Goal: Task Accomplishment & Management: Complete application form

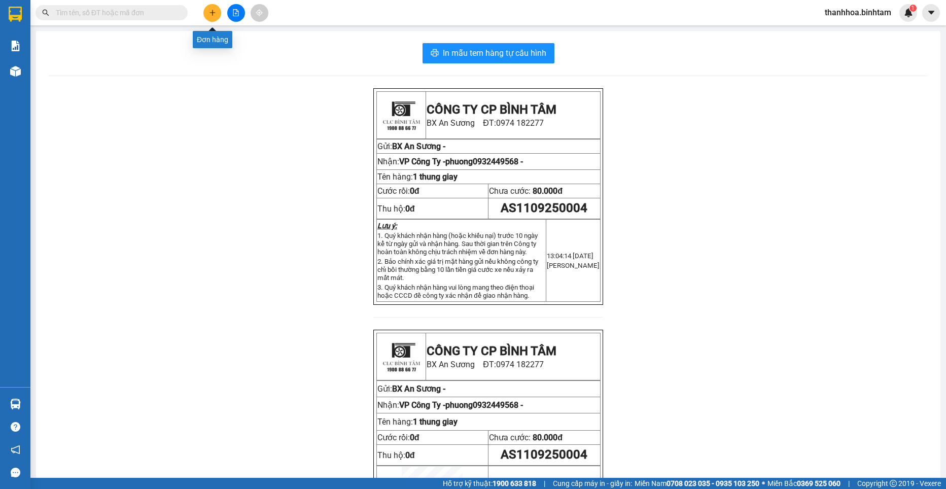
click at [214, 13] on icon "plus" at bounding box center [212, 12] width 7 height 7
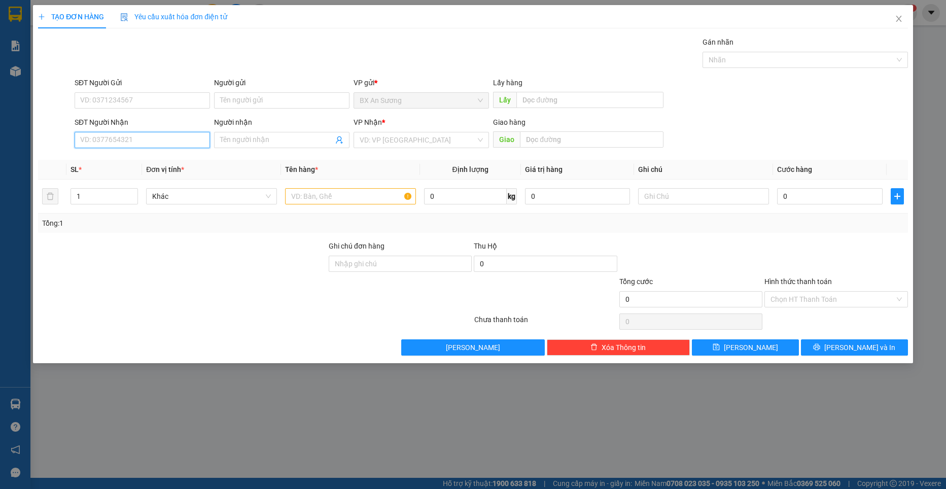
click at [161, 132] on input "SĐT Người Nhận" at bounding box center [142, 140] width 135 height 16
type input "0356734824"
click at [144, 168] on div "0356734824 - trân thu" at bounding box center [142, 160] width 135 height 16
type input "trân thu"
type input "80.000"
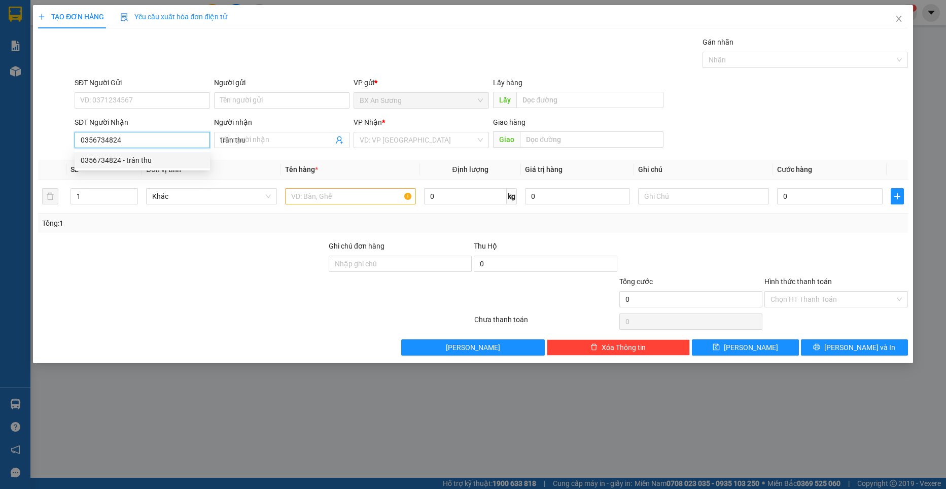
type input "80.000"
type input "0356734824"
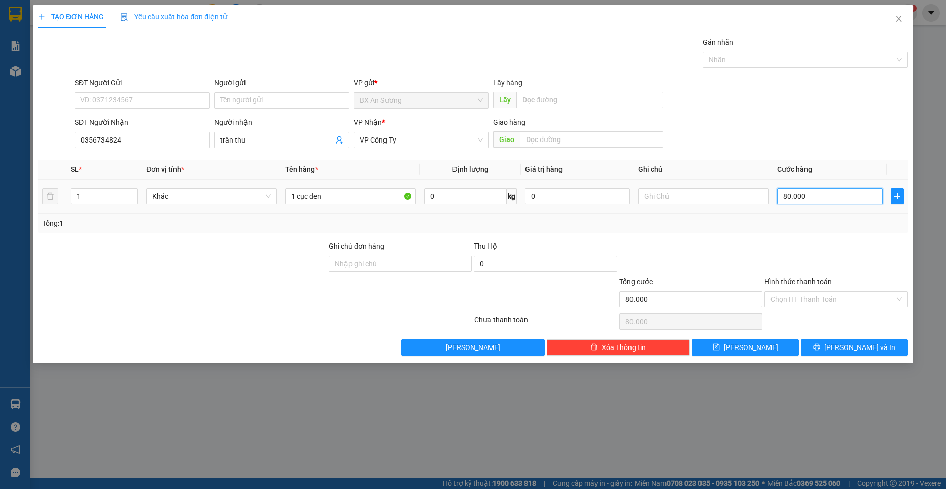
click at [786, 194] on input "80.000" at bounding box center [829, 196] width 105 height 16
click at [788, 193] on input "80.000" at bounding box center [829, 196] width 105 height 16
type input "0"
type input "0.000"
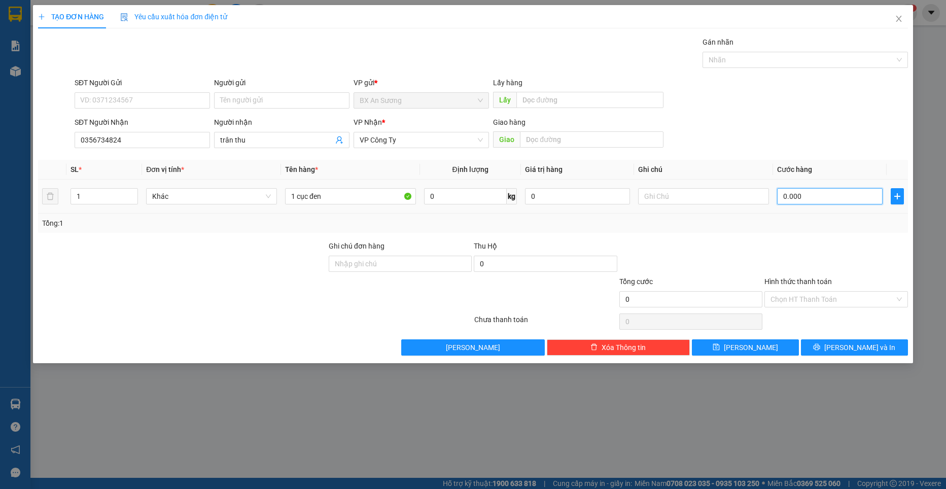
type input "60.000"
click at [756, 344] on span "[PERSON_NAME]" at bounding box center [751, 347] width 54 height 11
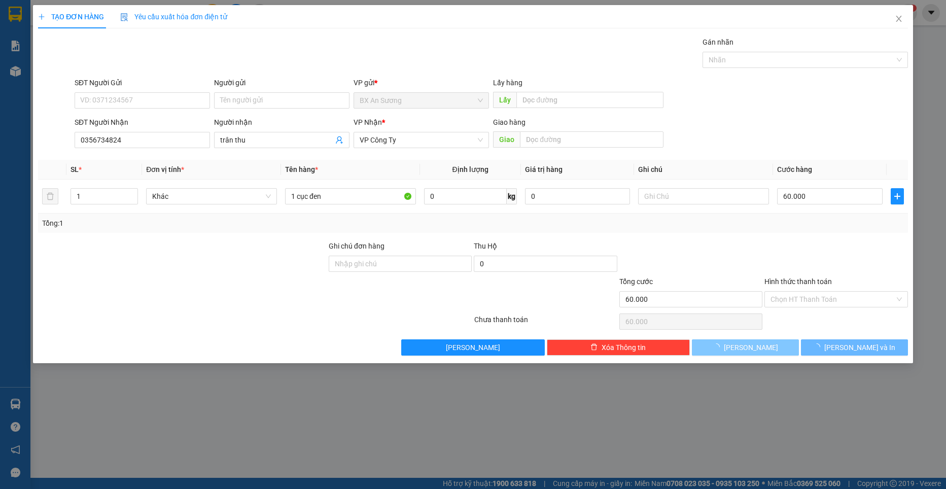
type input "0"
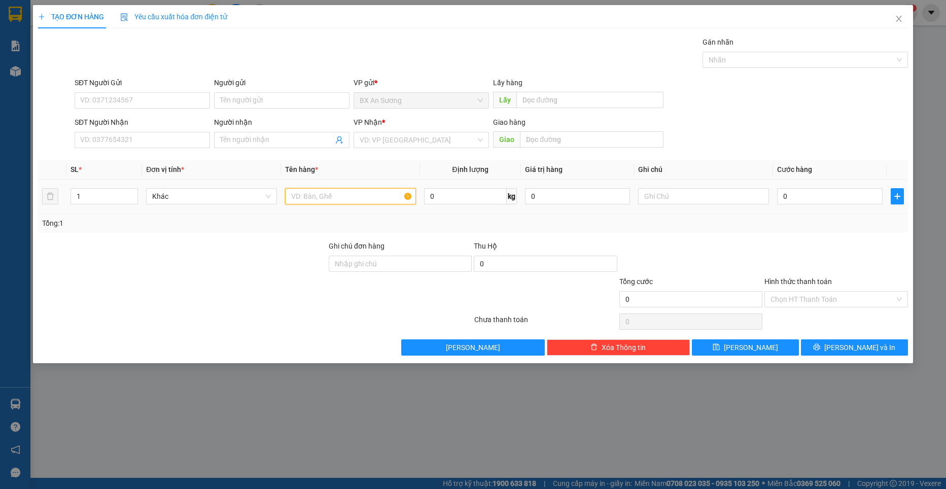
click at [347, 198] on input "text" at bounding box center [350, 196] width 131 height 16
click at [134, 139] on input "SĐT Người Nhận" at bounding box center [142, 140] width 135 height 16
click at [137, 146] on input "SĐT Người Nhận" at bounding box center [142, 140] width 135 height 16
click at [236, 146] on span at bounding box center [281, 140] width 135 height 16
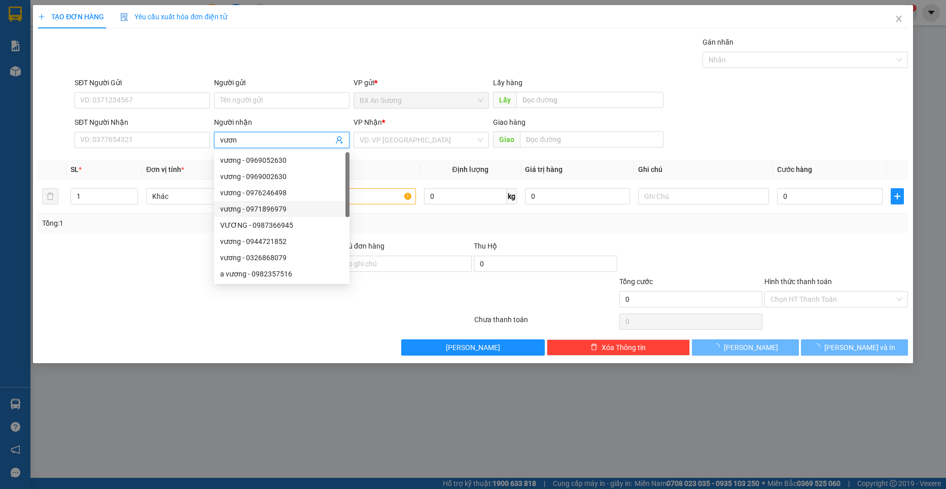
type input "vương"
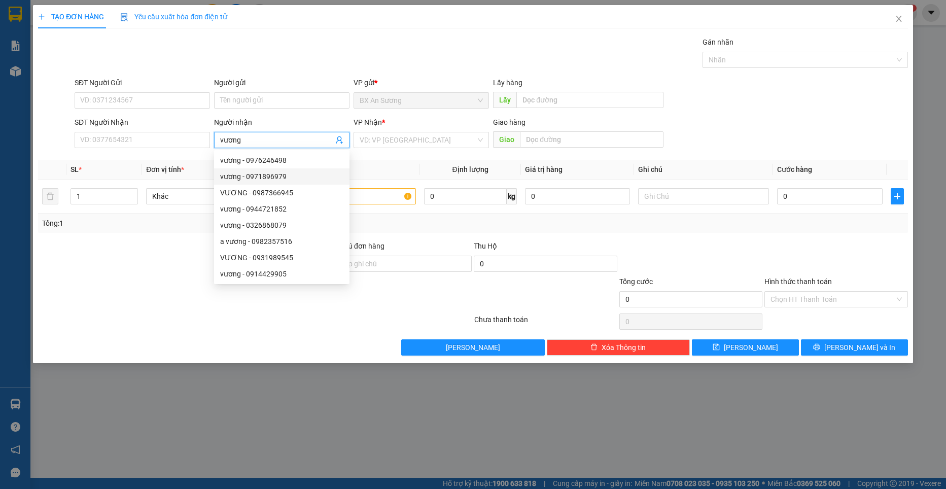
click at [277, 176] on div "vương - 0971896979" at bounding box center [281, 176] width 123 height 11
type input "0971896979"
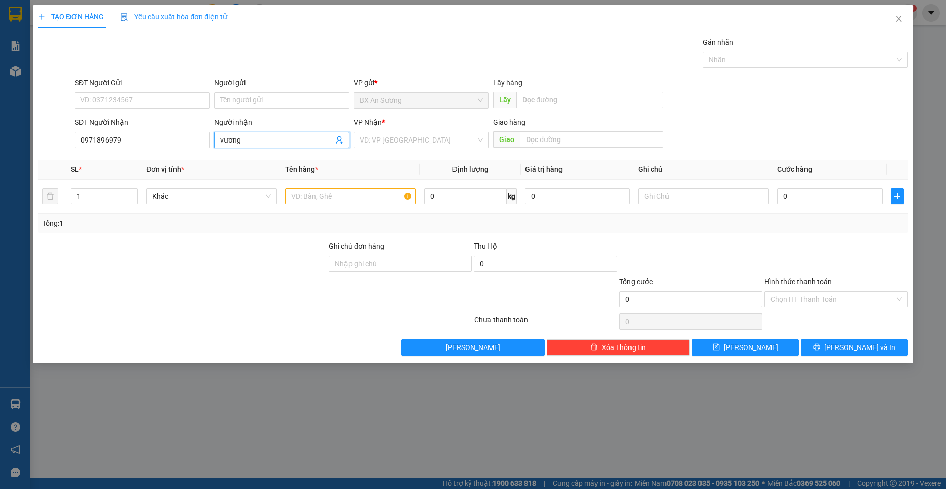
type input "vương"
click at [285, 283] on div at bounding box center [182, 293] width 291 height 35
click at [158, 142] on input "0971896979" at bounding box center [142, 140] width 135 height 16
click at [299, 198] on input "text" at bounding box center [350, 196] width 131 height 16
type input "2 thùng"
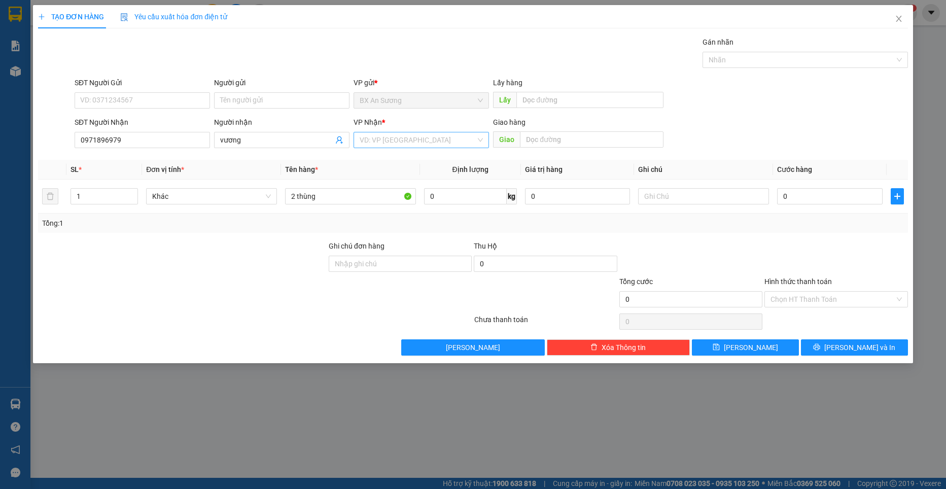
click at [395, 147] on input "search" at bounding box center [418, 139] width 116 height 15
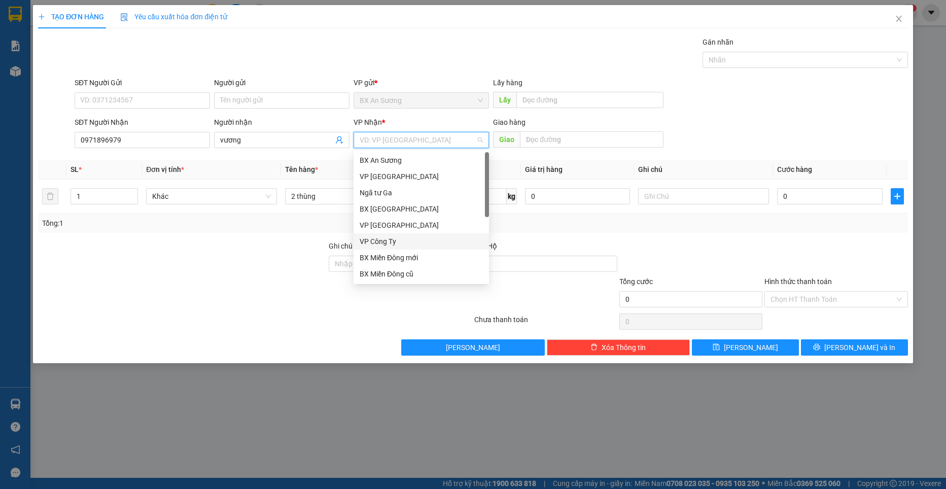
click at [392, 244] on div "VP Công Ty" at bounding box center [421, 241] width 123 height 11
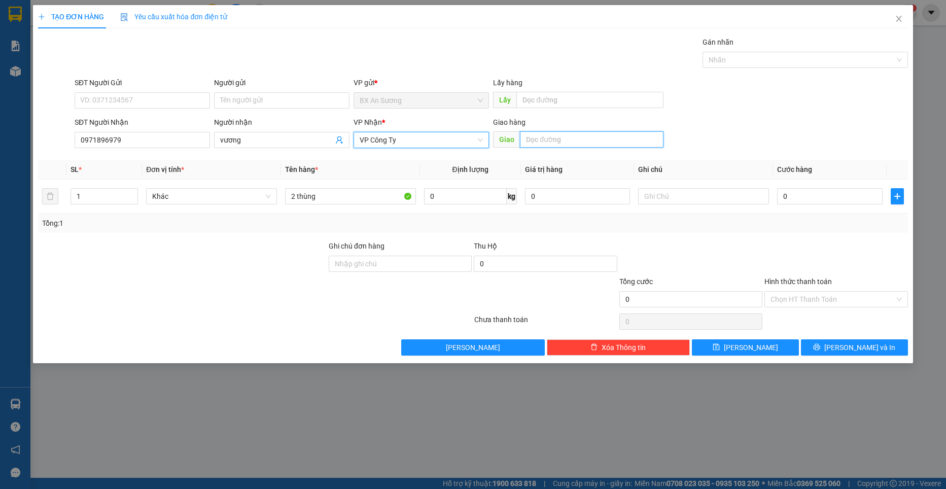
click at [562, 141] on input "text" at bounding box center [592, 139] width 144 height 16
type input "cây xăng thạch trụ"
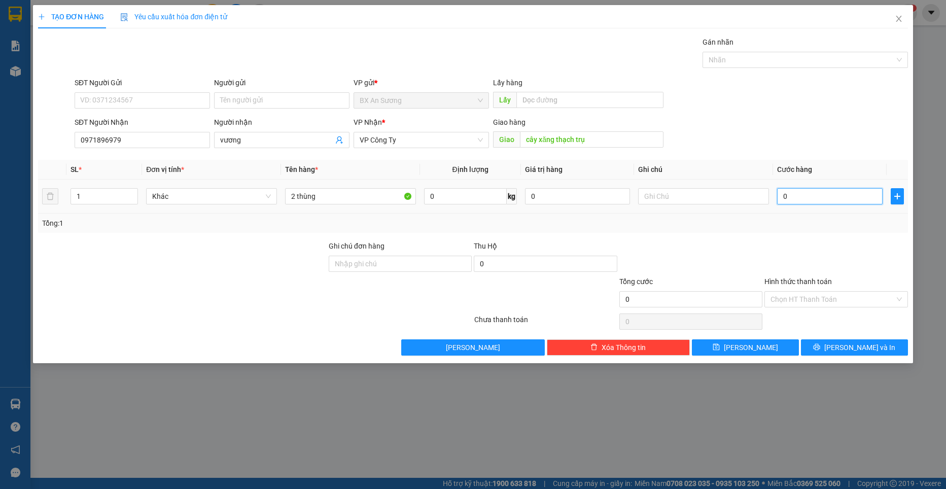
click at [826, 199] on input "0" at bounding box center [829, 196] width 105 height 16
type input "2"
type input "20"
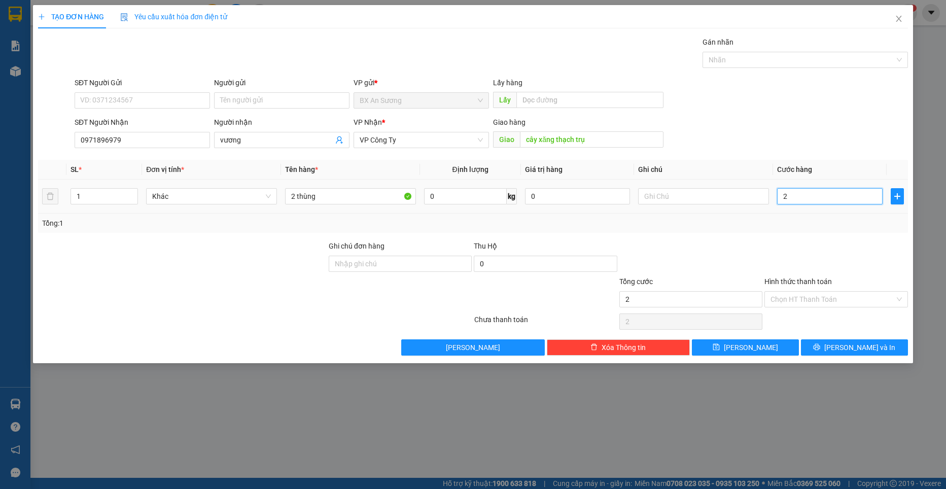
type input "20"
type input "200"
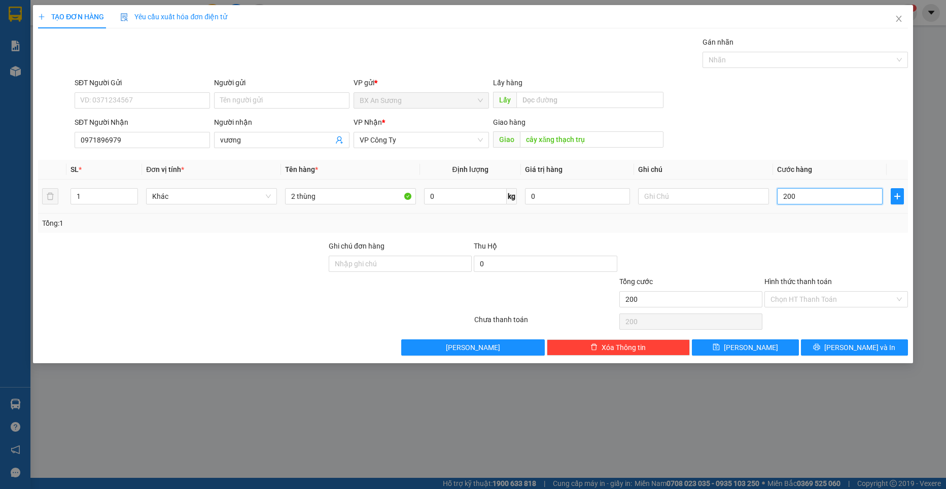
type input "2.000"
type input "20.000"
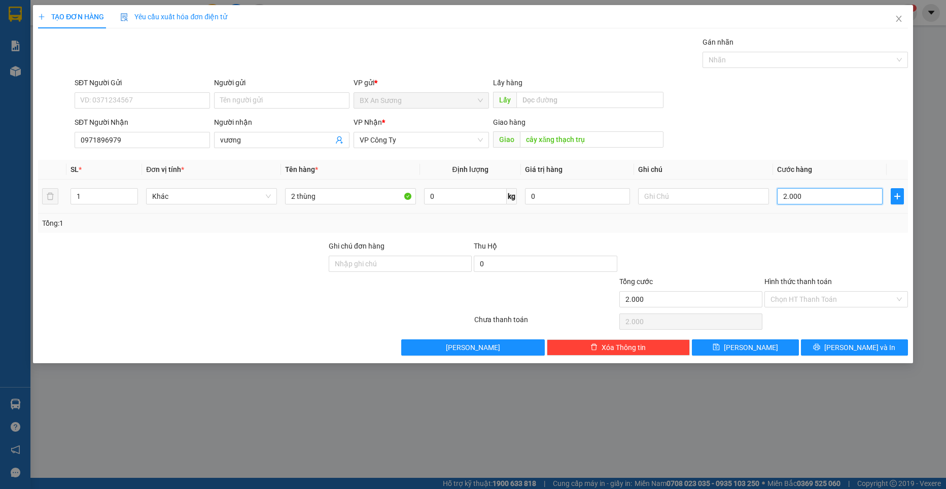
type input "20.000"
type input "200.000"
click at [811, 304] on input "Hình thức thanh toán" at bounding box center [832, 299] width 124 height 15
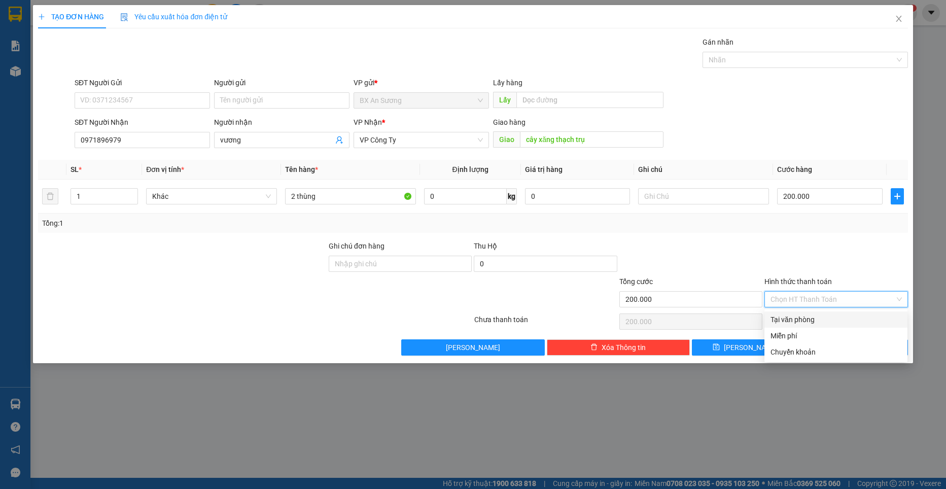
click at [806, 322] on div "Tại văn phòng" at bounding box center [835, 319] width 131 height 11
type input "0"
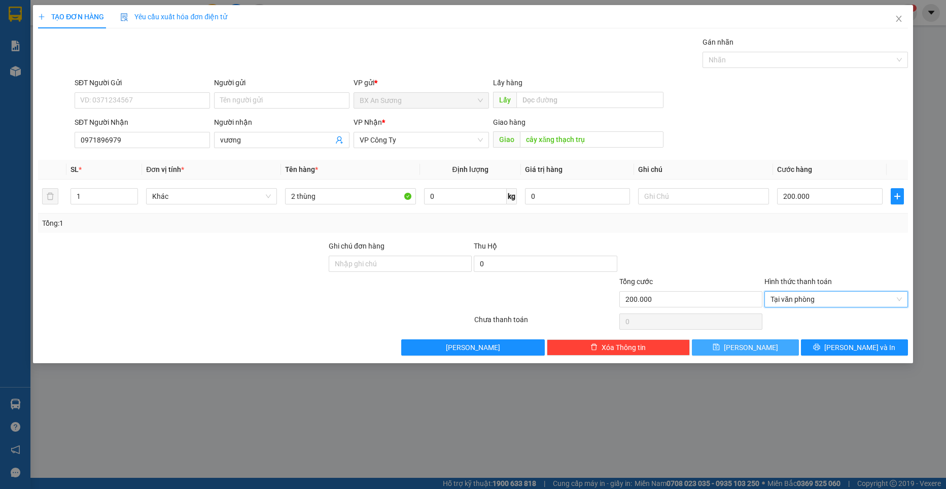
click at [775, 352] on button "[PERSON_NAME]" at bounding box center [745, 347] width 107 height 16
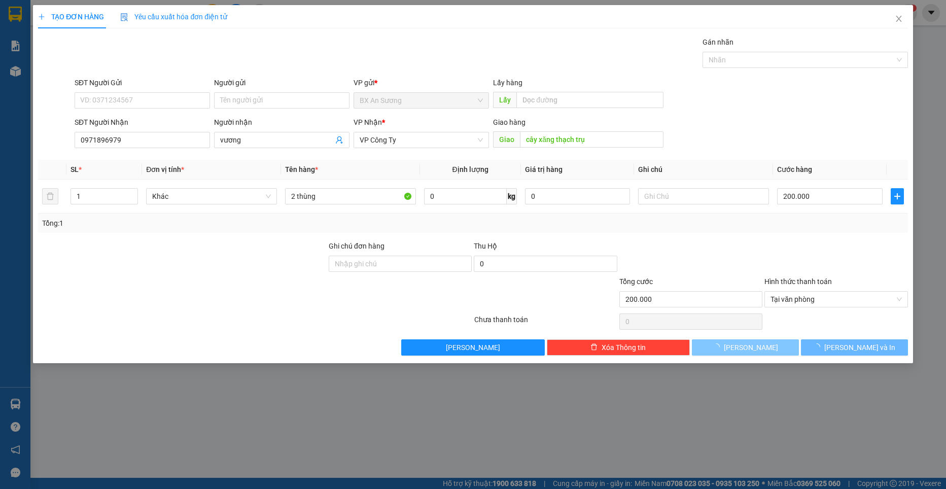
type input "0"
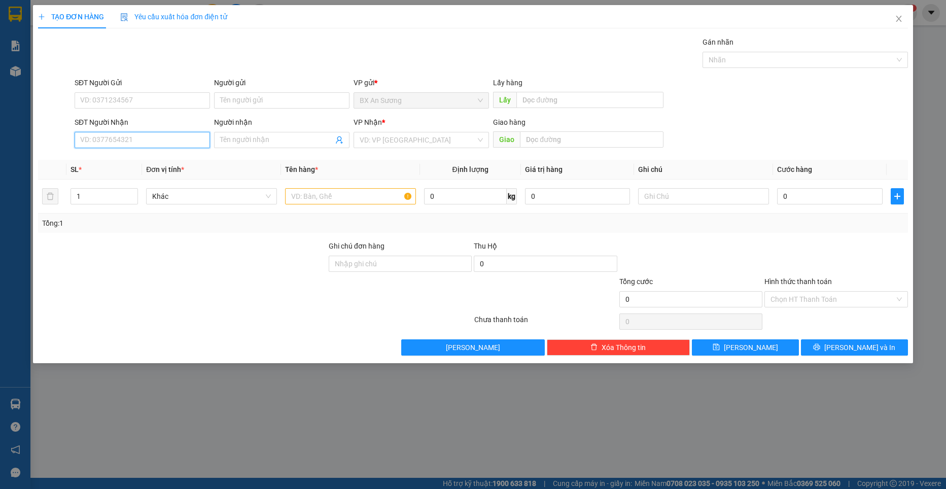
click at [135, 141] on input "SĐT Người Nhận" at bounding box center [142, 140] width 135 height 16
type input "0382000190"
click at [258, 138] on input "Người nhận" at bounding box center [276, 139] width 113 height 11
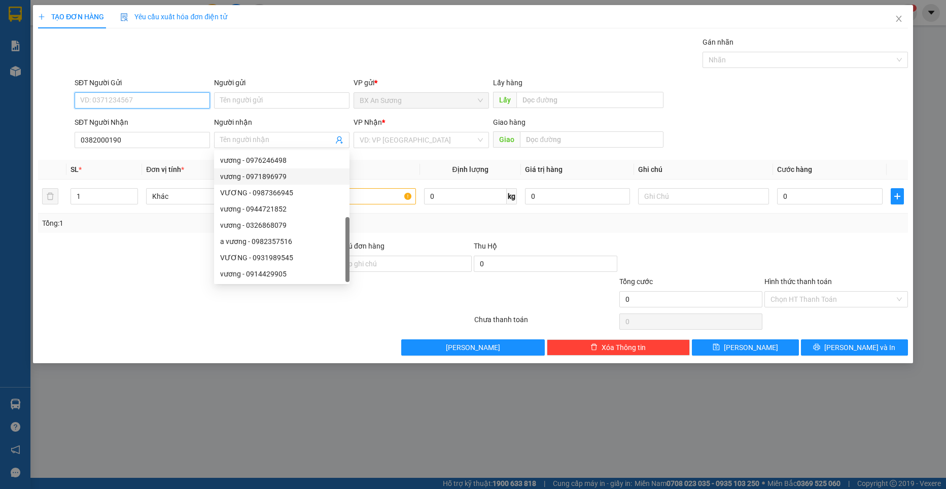
click at [138, 103] on input "SĐT Người Gửi" at bounding box center [142, 100] width 135 height 16
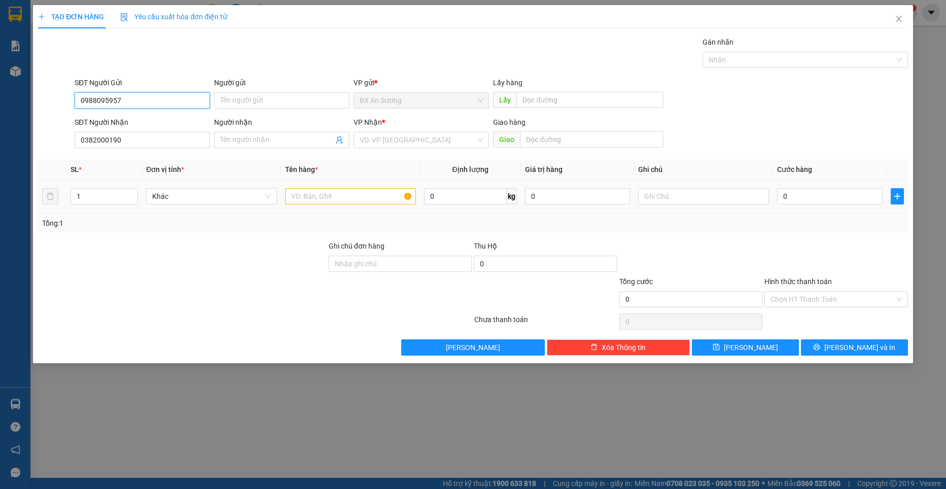
type input "0988095957"
click at [331, 196] on input "text" at bounding box center [350, 196] width 131 height 16
type input "1 thùng giấy 1295 chở"
click at [799, 200] on input "0" at bounding box center [829, 196] width 105 height 16
type input "5"
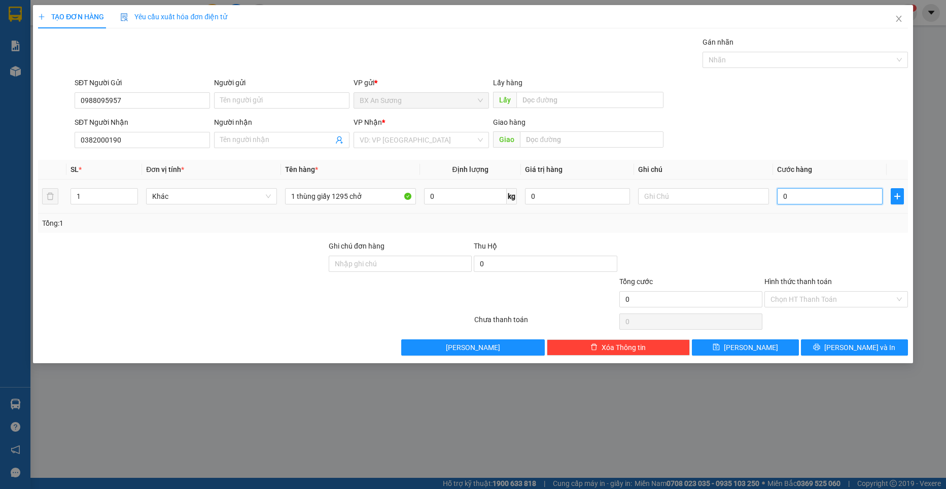
type input "5"
type input "50"
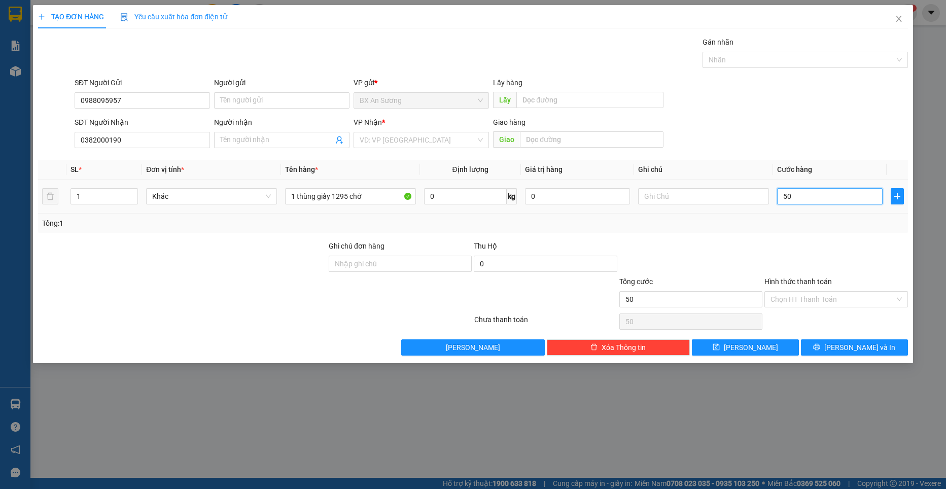
type input "500"
type input "5.000"
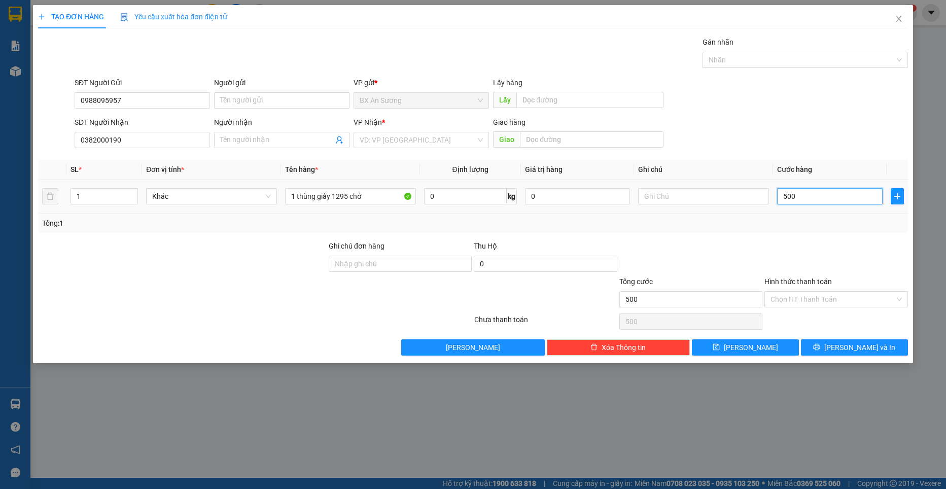
type input "5.000"
type input "50.000"
click at [840, 298] on input "Hình thức thanh toán" at bounding box center [832, 299] width 124 height 15
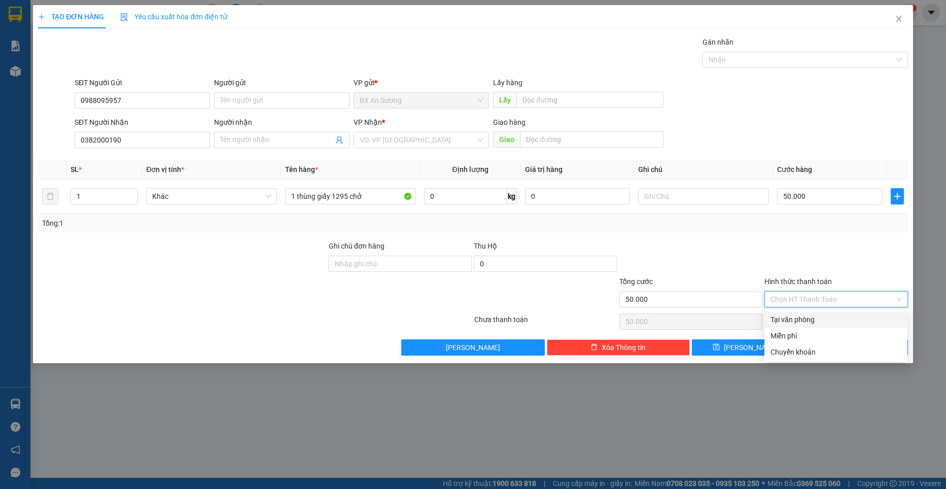
click at [835, 319] on div "Tại văn phòng" at bounding box center [835, 319] width 131 height 11
type input "0"
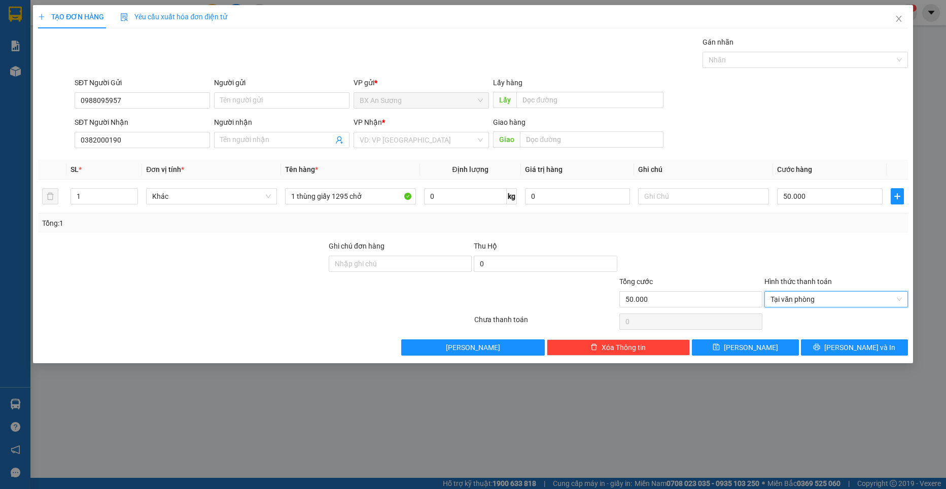
click at [786, 257] on div at bounding box center [835, 257] width 145 height 35
click at [742, 345] on button "[PERSON_NAME]" at bounding box center [745, 347] width 107 height 16
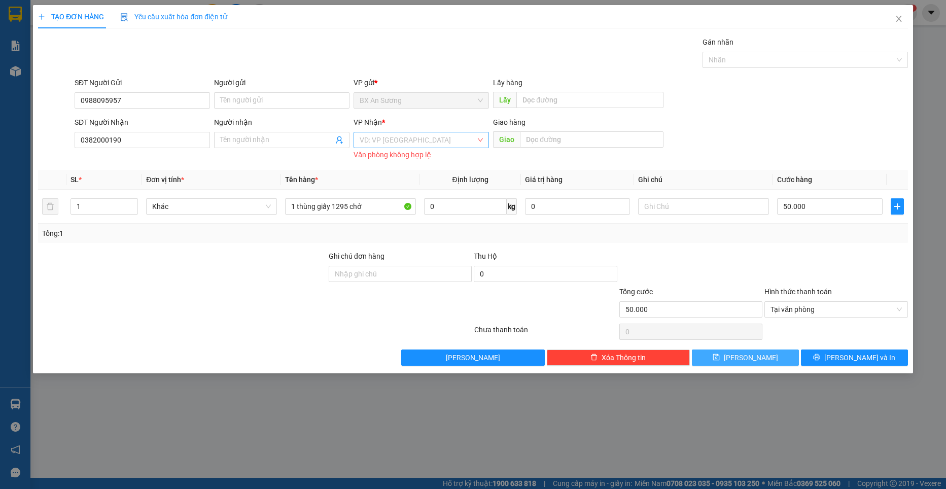
click at [388, 132] on div "VD: VP [GEOGRAPHIC_DATA]" at bounding box center [420, 140] width 135 height 16
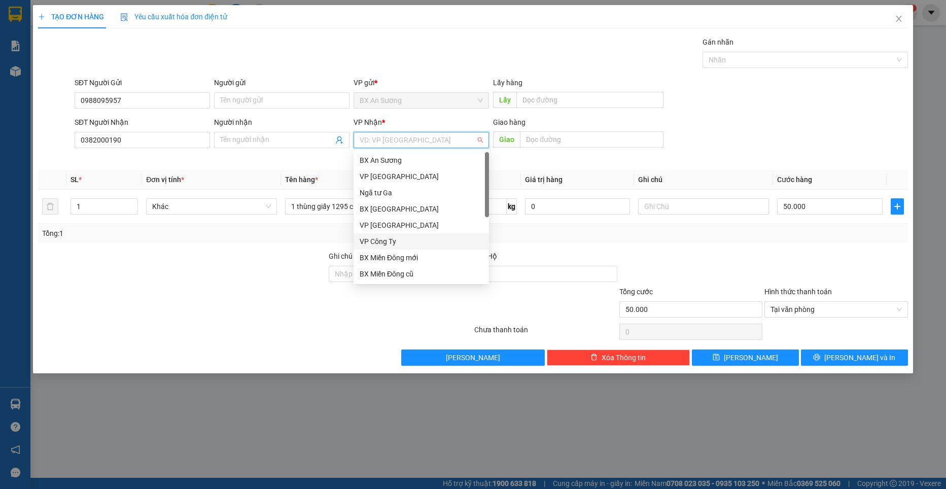
click at [383, 240] on div "VP Công Ty" at bounding box center [421, 241] width 123 height 11
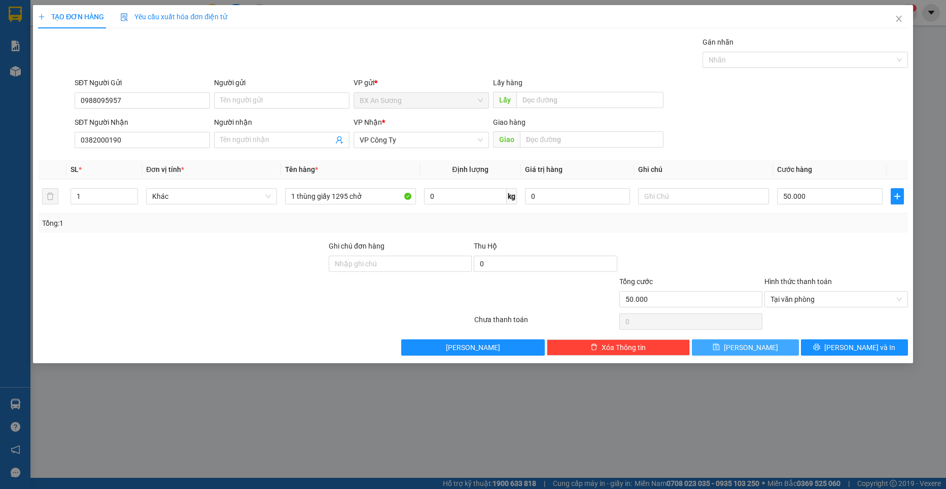
click at [772, 345] on button "[PERSON_NAME]" at bounding box center [745, 347] width 107 height 16
type input "0"
click at [743, 345] on button "[PERSON_NAME]" at bounding box center [745, 347] width 107 height 16
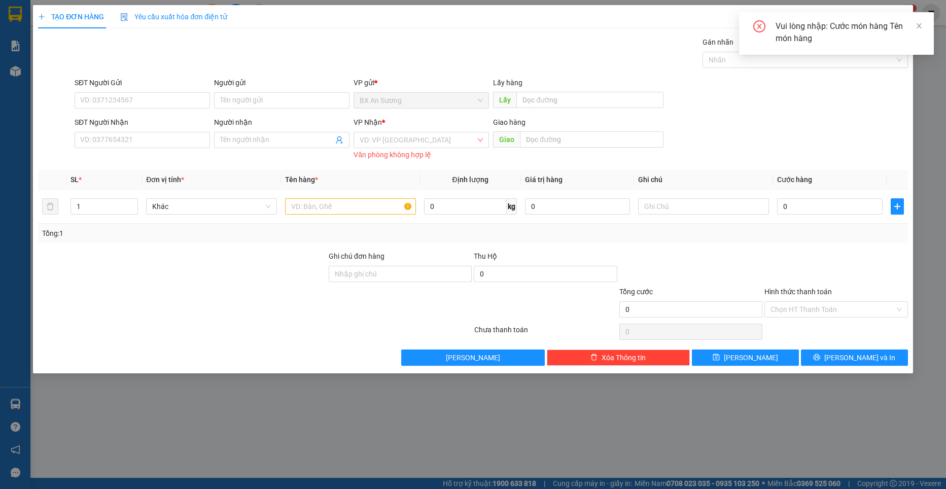
click at [914, 22] on div "Vui lòng nhập: Cước món hàng Tên món hàng" at bounding box center [848, 32] width 146 height 24
click at [922, 23] on icon "close" at bounding box center [918, 25] width 7 height 7
click at [895, 15] on span "Close" at bounding box center [898, 19] width 28 height 28
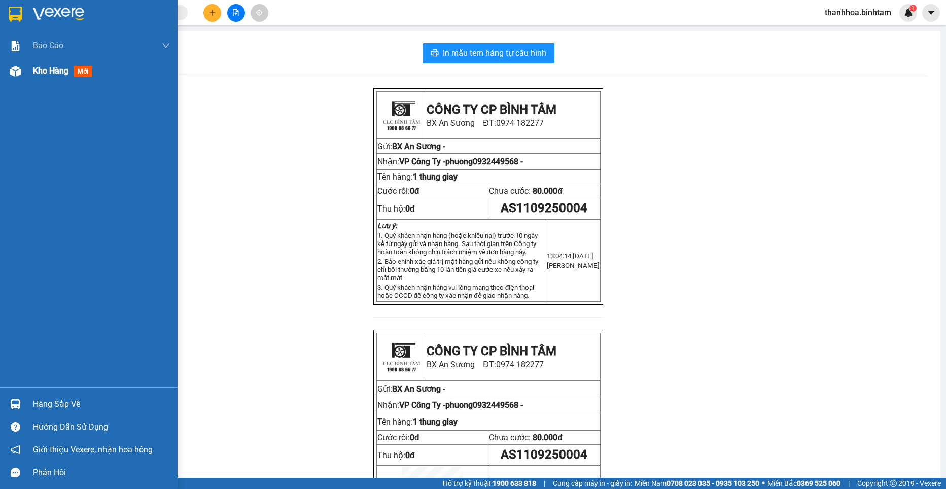
click at [36, 67] on span "Kho hàng" at bounding box center [50, 71] width 35 height 10
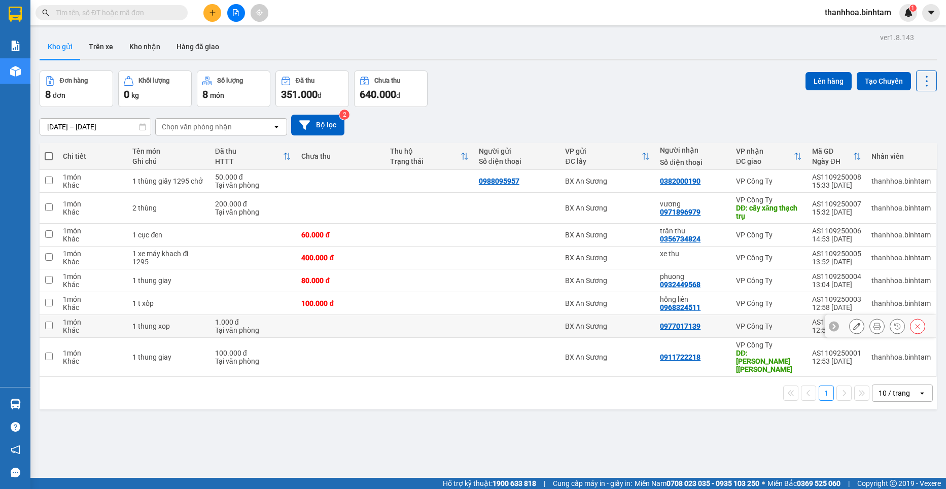
click at [853, 329] on icon at bounding box center [856, 326] width 7 height 7
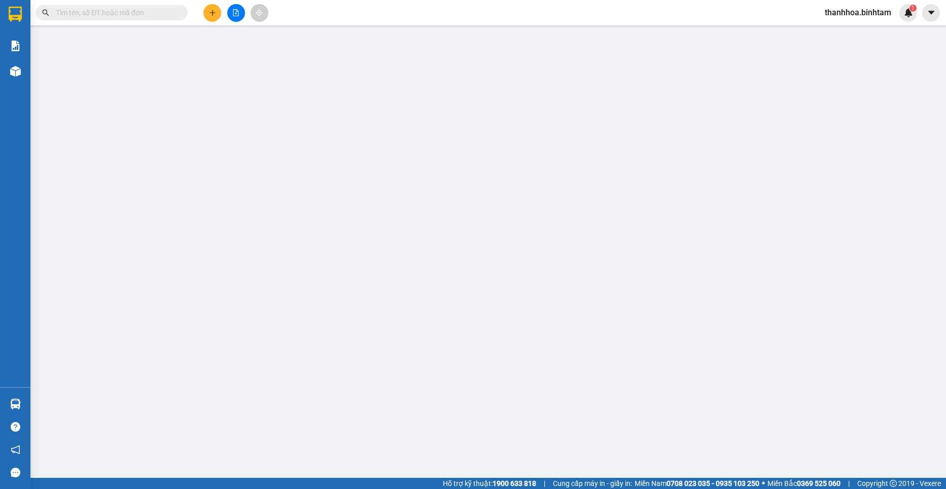
type input "0977017139"
type input "1.000"
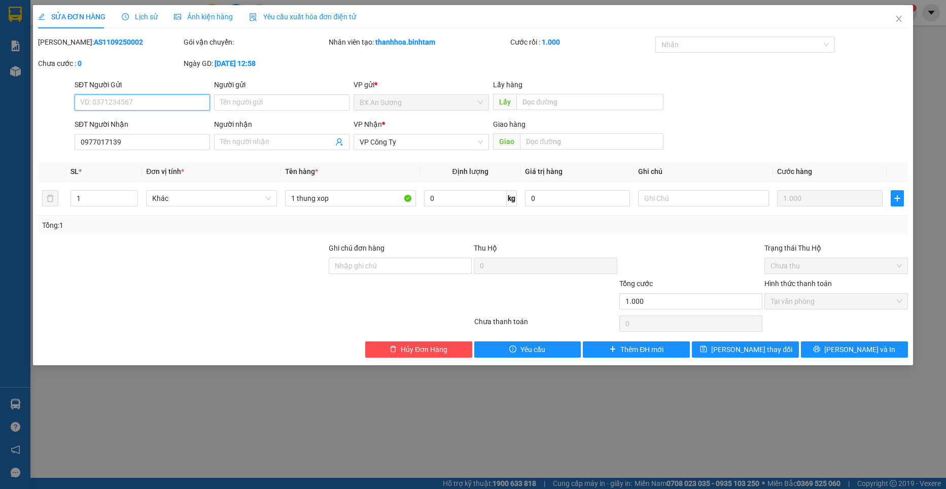
click at [797, 264] on span "Chưa thu" at bounding box center [835, 265] width 131 height 15
click at [666, 192] on input "text" at bounding box center [703, 198] width 131 height 16
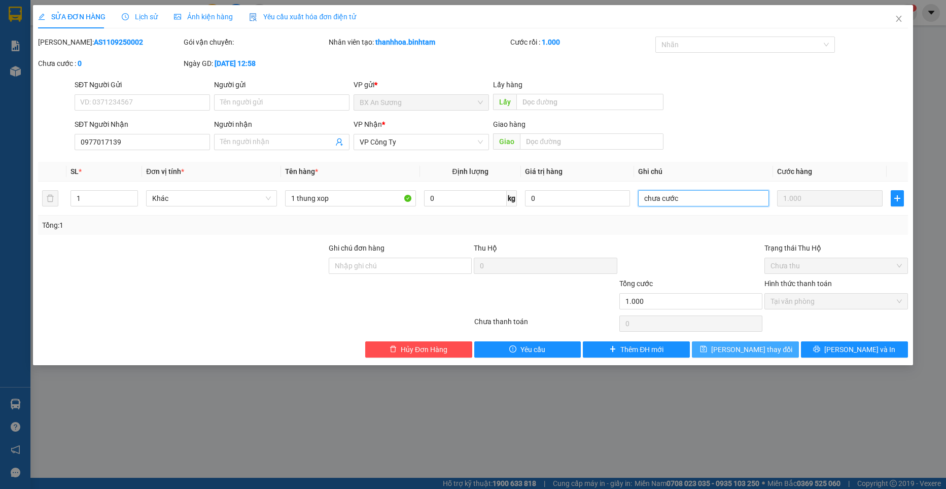
type input "chưa cước"
click at [774, 344] on button "[PERSON_NAME] thay đổi" at bounding box center [745, 349] width 107 height 16
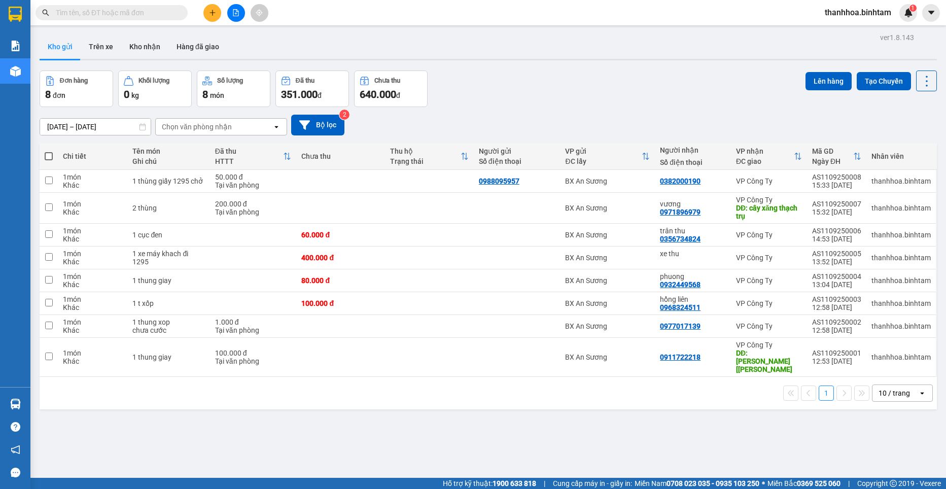
drag, startPoint x: 719, startPoint y: 118, endPoint x: 725, endPoint y: 131, distance: 15.2
click at [725, 131] on div "[DATE] – [DATE] Press the down arrow key to interact with the calendar and sele…" at bounding box center [488, 125] width 897 height 21
